Goal: Transaction & Acquisition: Purchase product/service

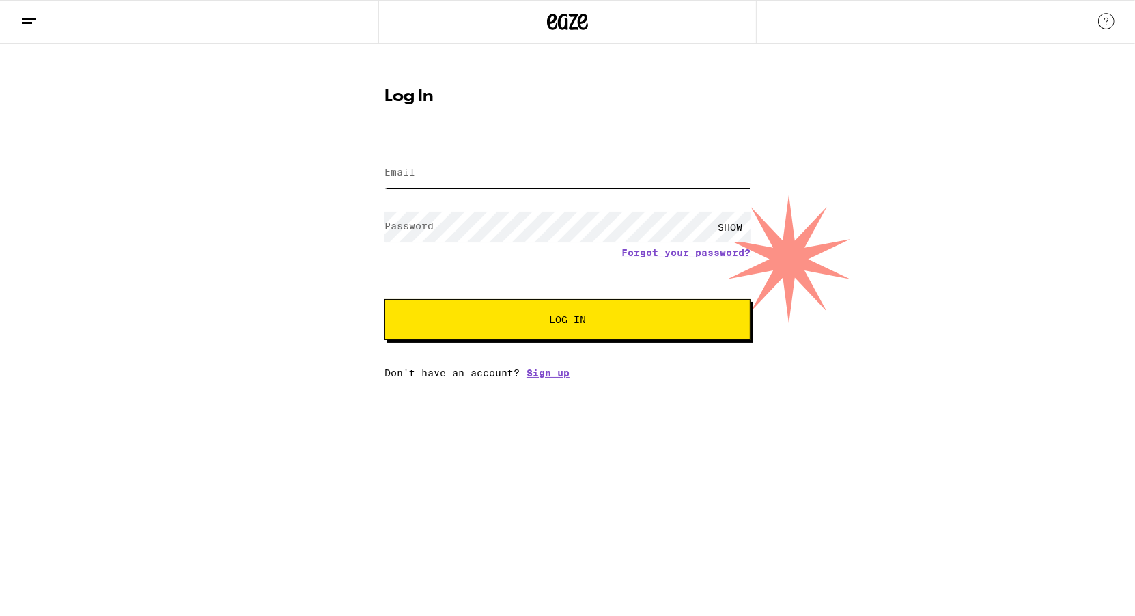
click at [695, 175] on input "Email" at bounding box center [567, 173] width 366 height 31
type input "[EMAIL_ADDRESS][DOMAIN_NAME]"
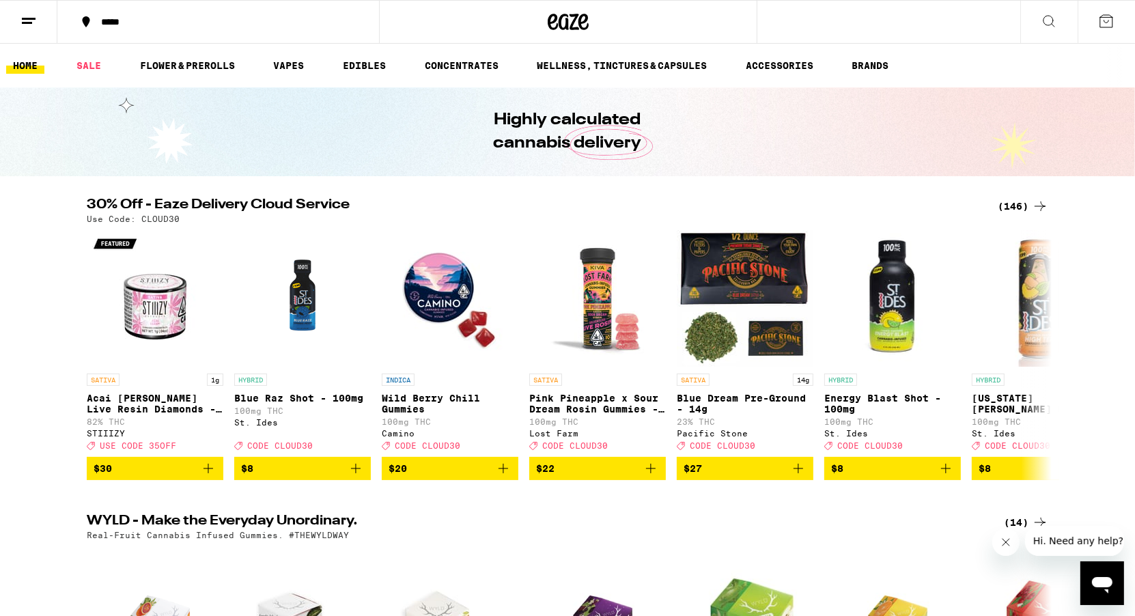
click at [1012, 201] on div "(146)" at bounding box center [1023, 206] width 51 height 16
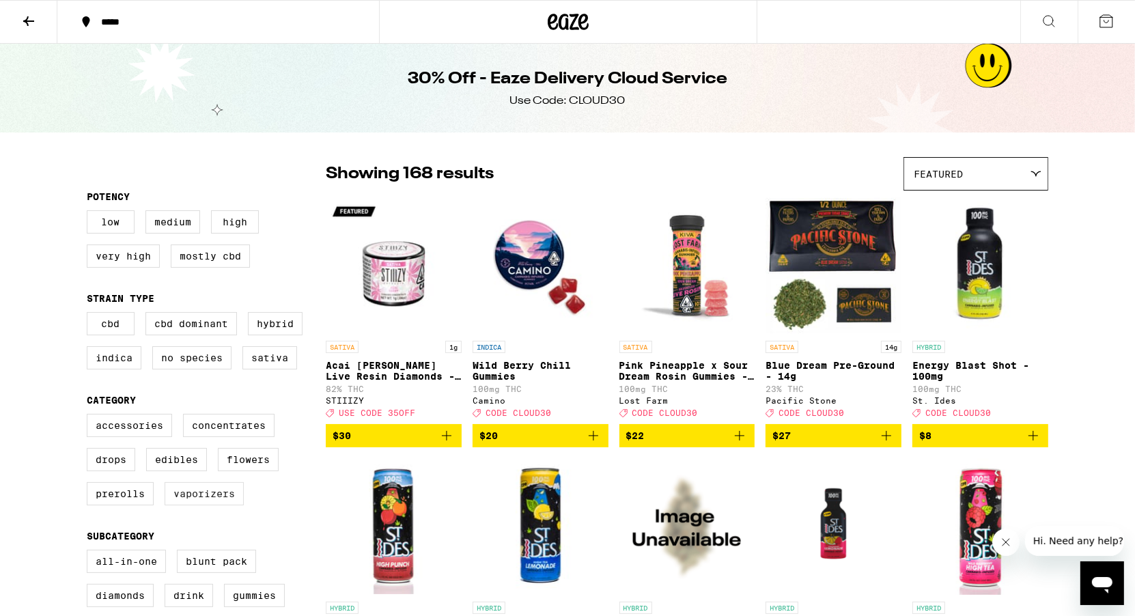
click at [198, 502] on label "Vaporizers" at bounding box center [204, 493] width 79 height 23
click at [90, 417] on input "Vaporizers" at bounding box center [89, 416] width 1 height 1
checkbox input "true"
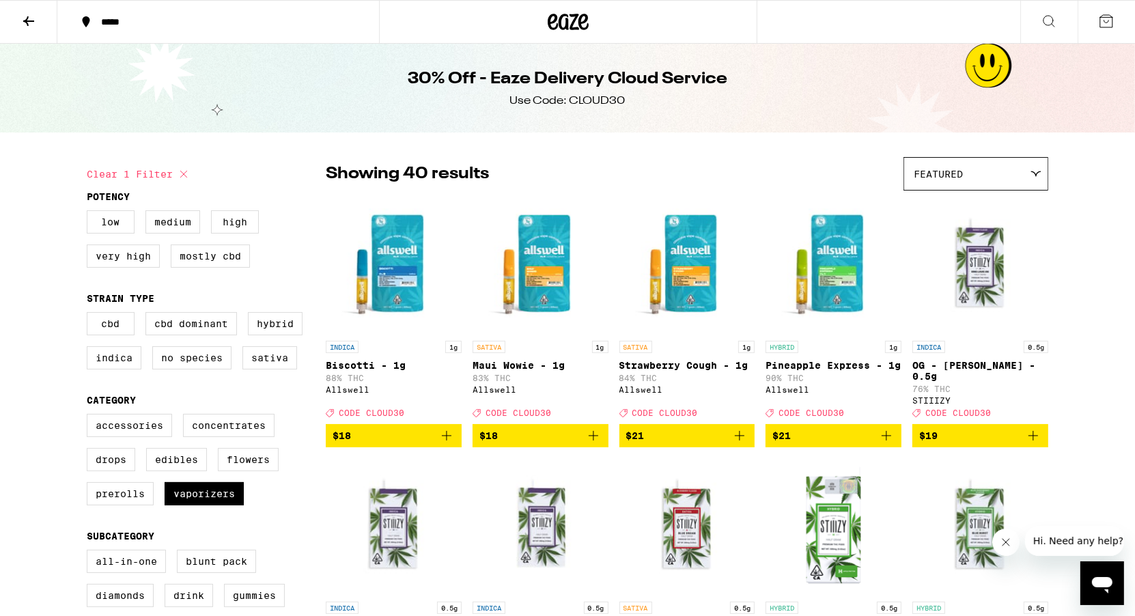
click at [546, 24] on div at bounding box center [568, 22] width 378 height 44
click at [554, 25] on icon at bounding box center [568, 22] width 41 height 25
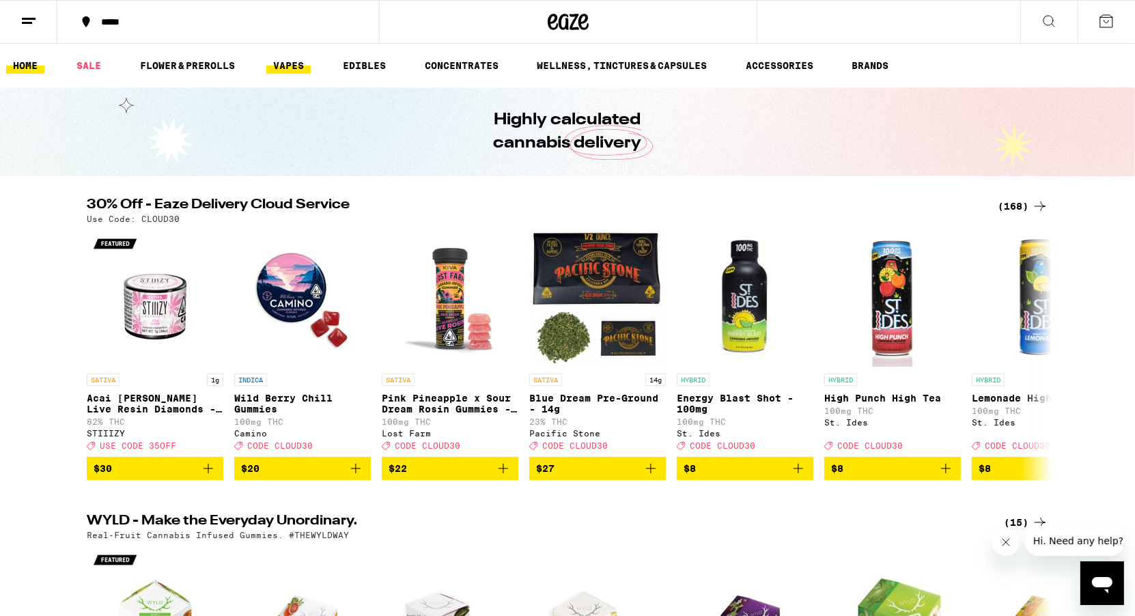
click at [290, 70] on link "VAPES" at bounding box center [288, 65] width 44 height 16
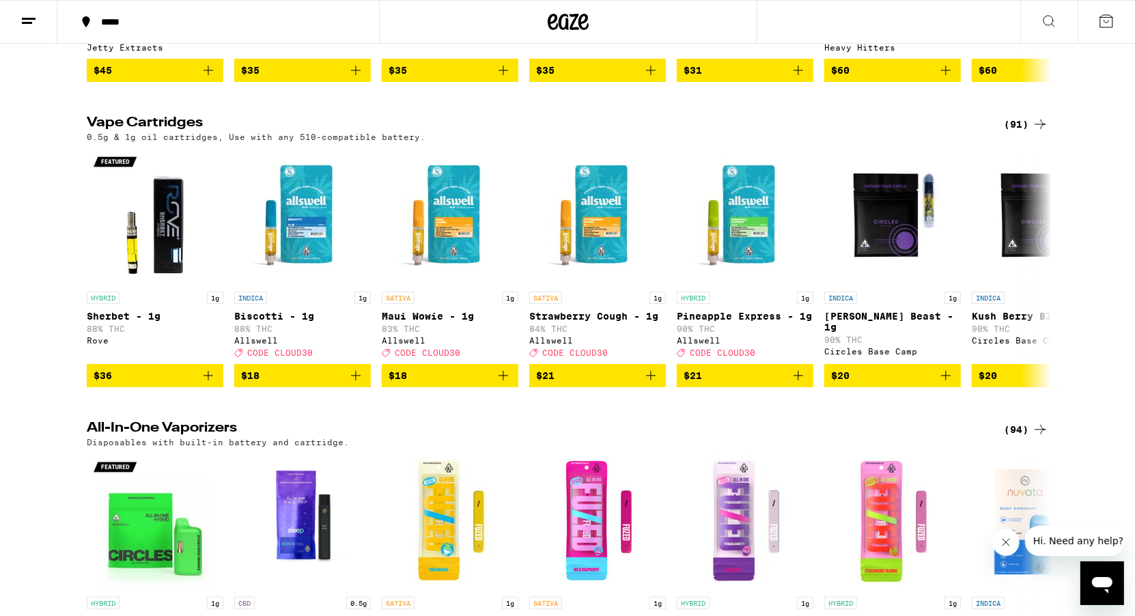
scroll to position [376, 0]
